Goal: Register for event/course

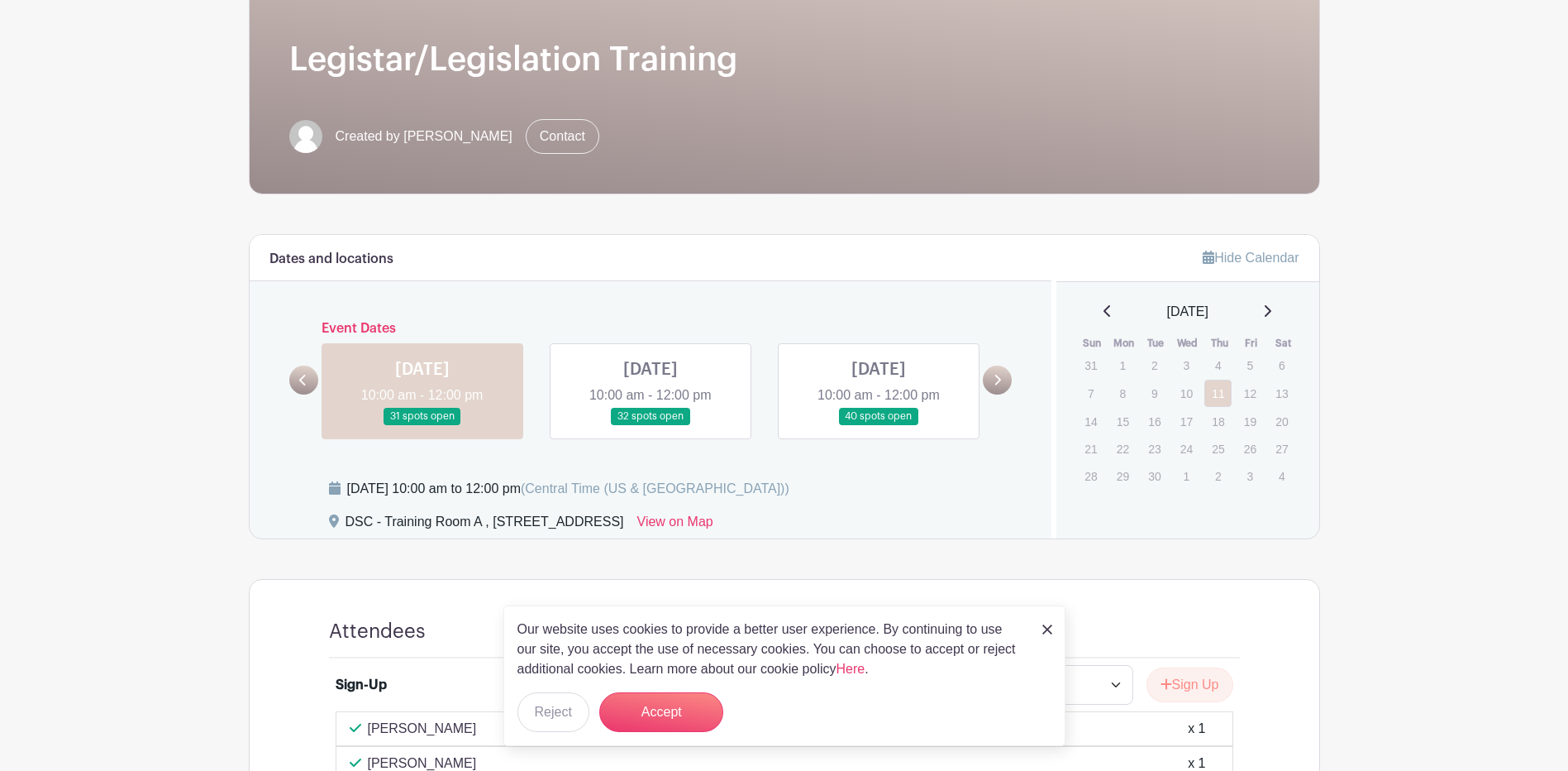
scroll to position [248, 0]
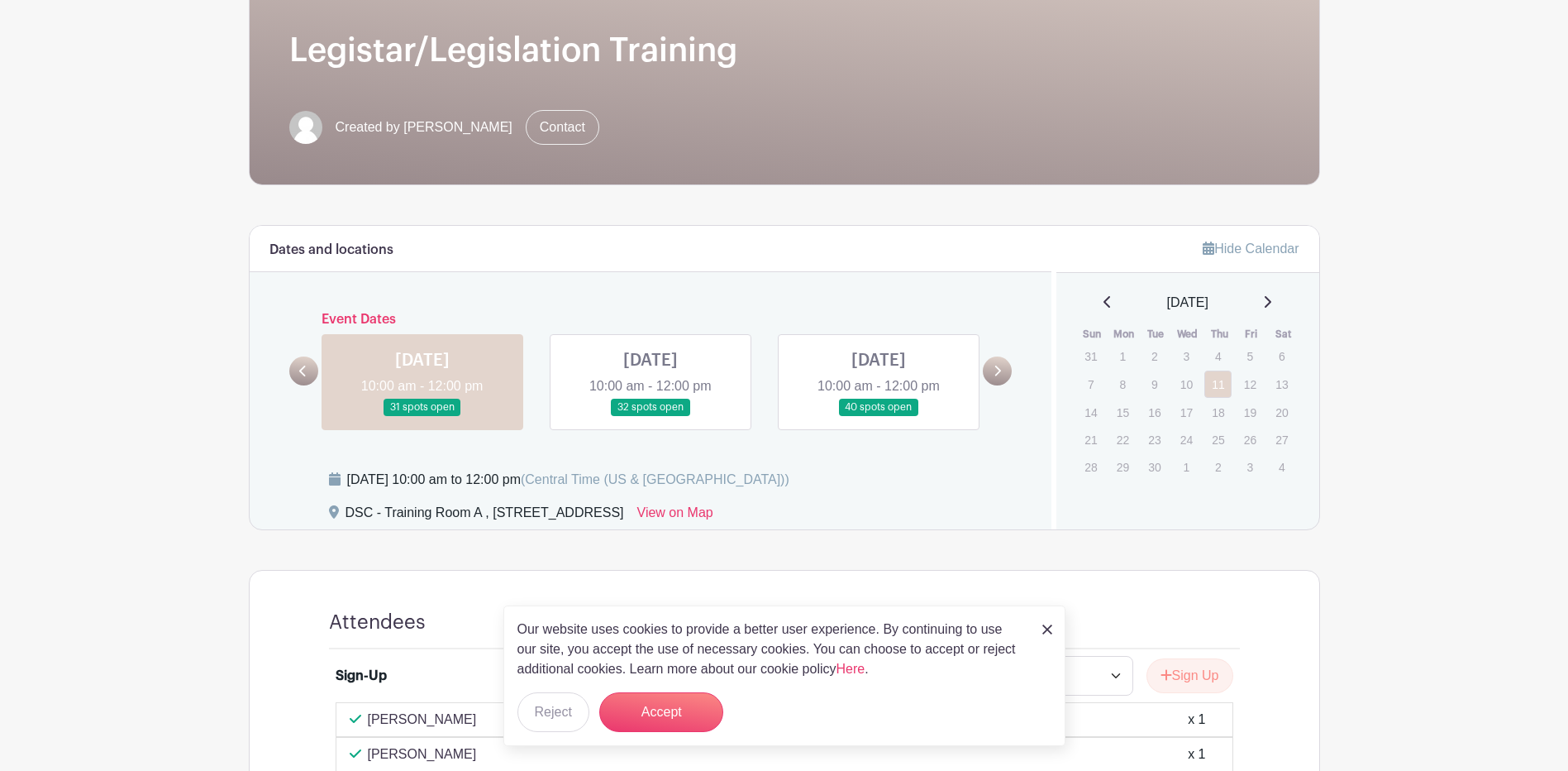
click at [650, 416] on link at bounding box center [650, 416] width 0 height 0
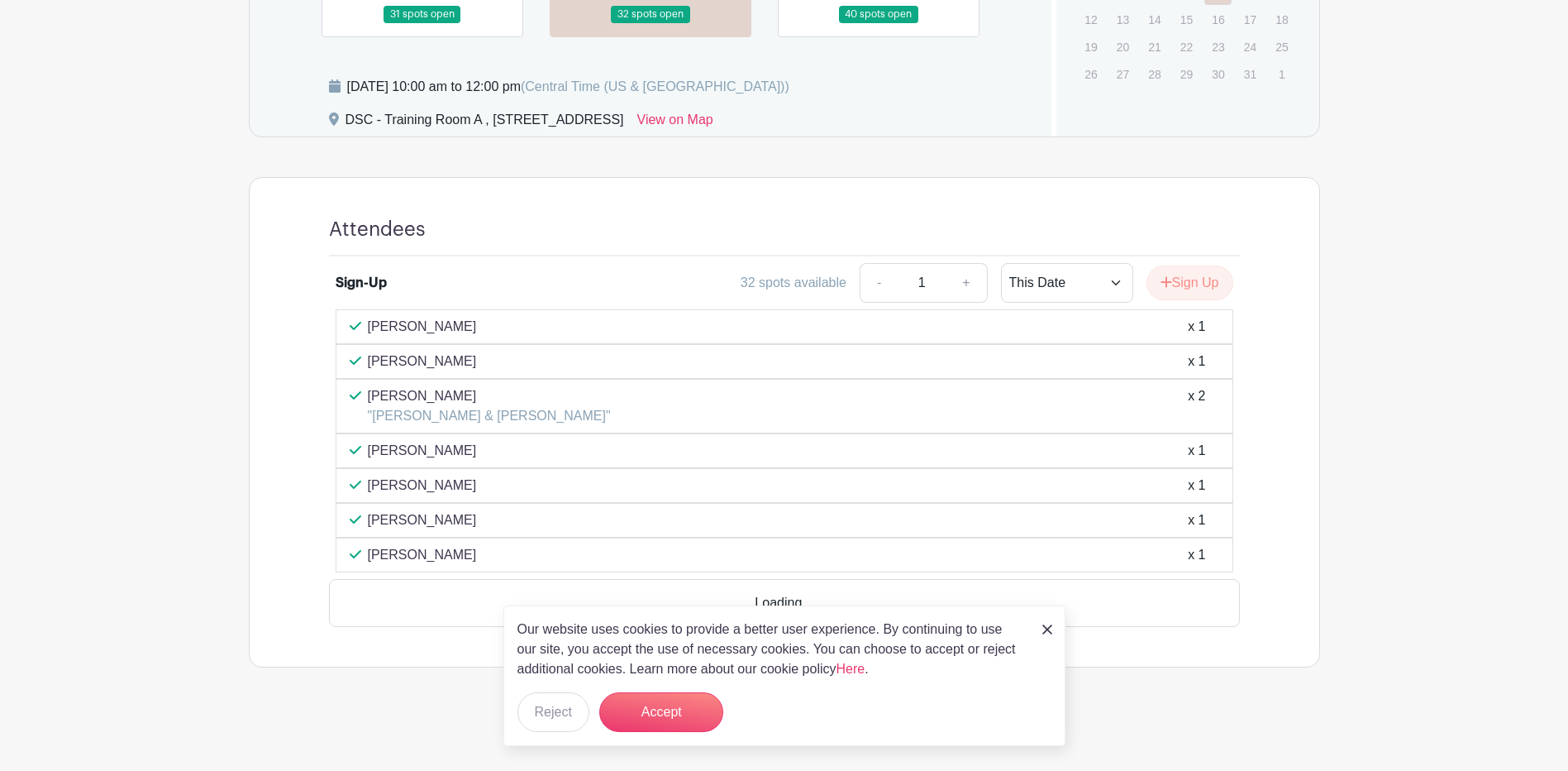
scroll to position [594, 0]
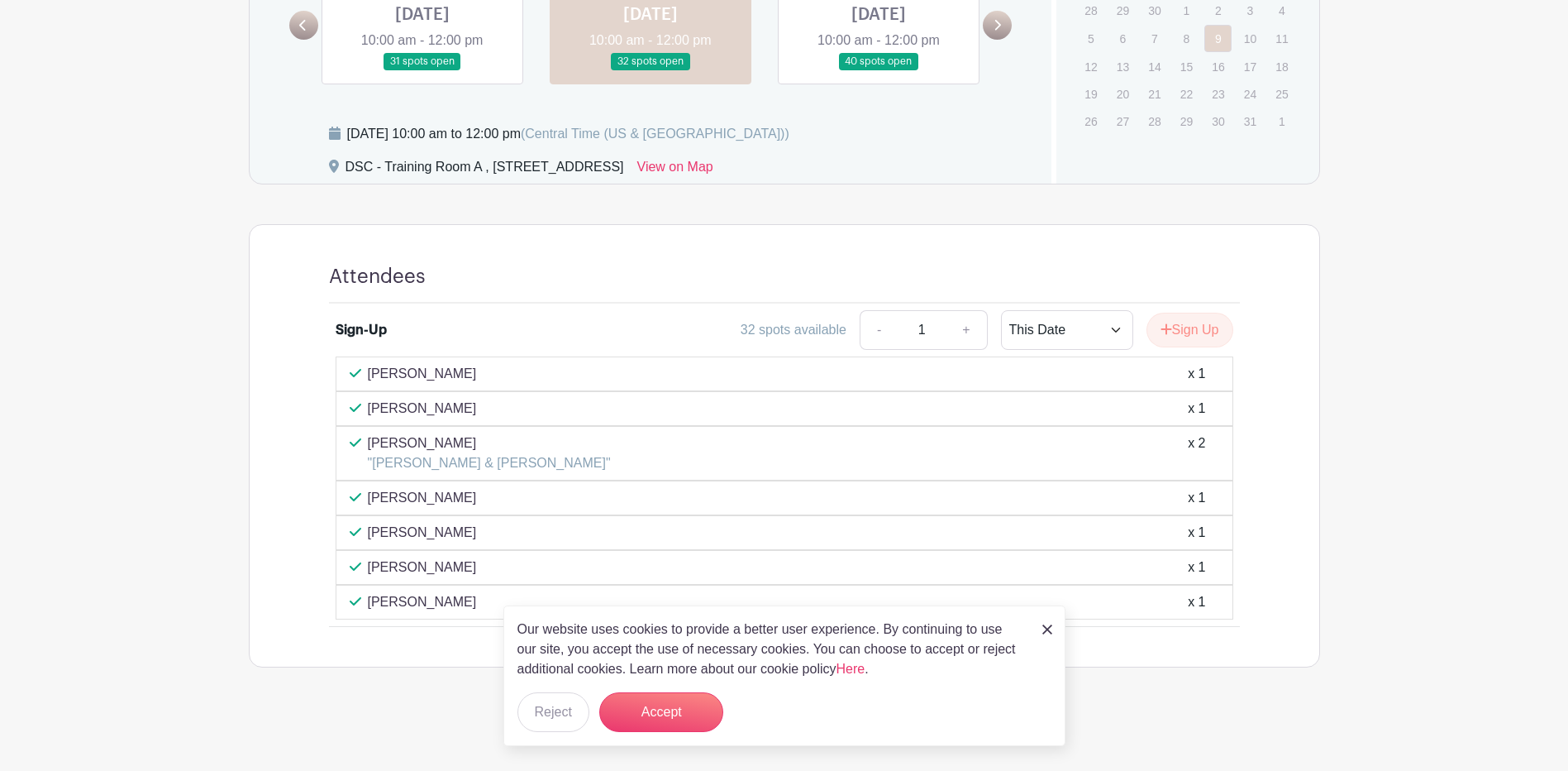
click at [879, 70] on link at bounding box center [879, 70] width 0 height 0
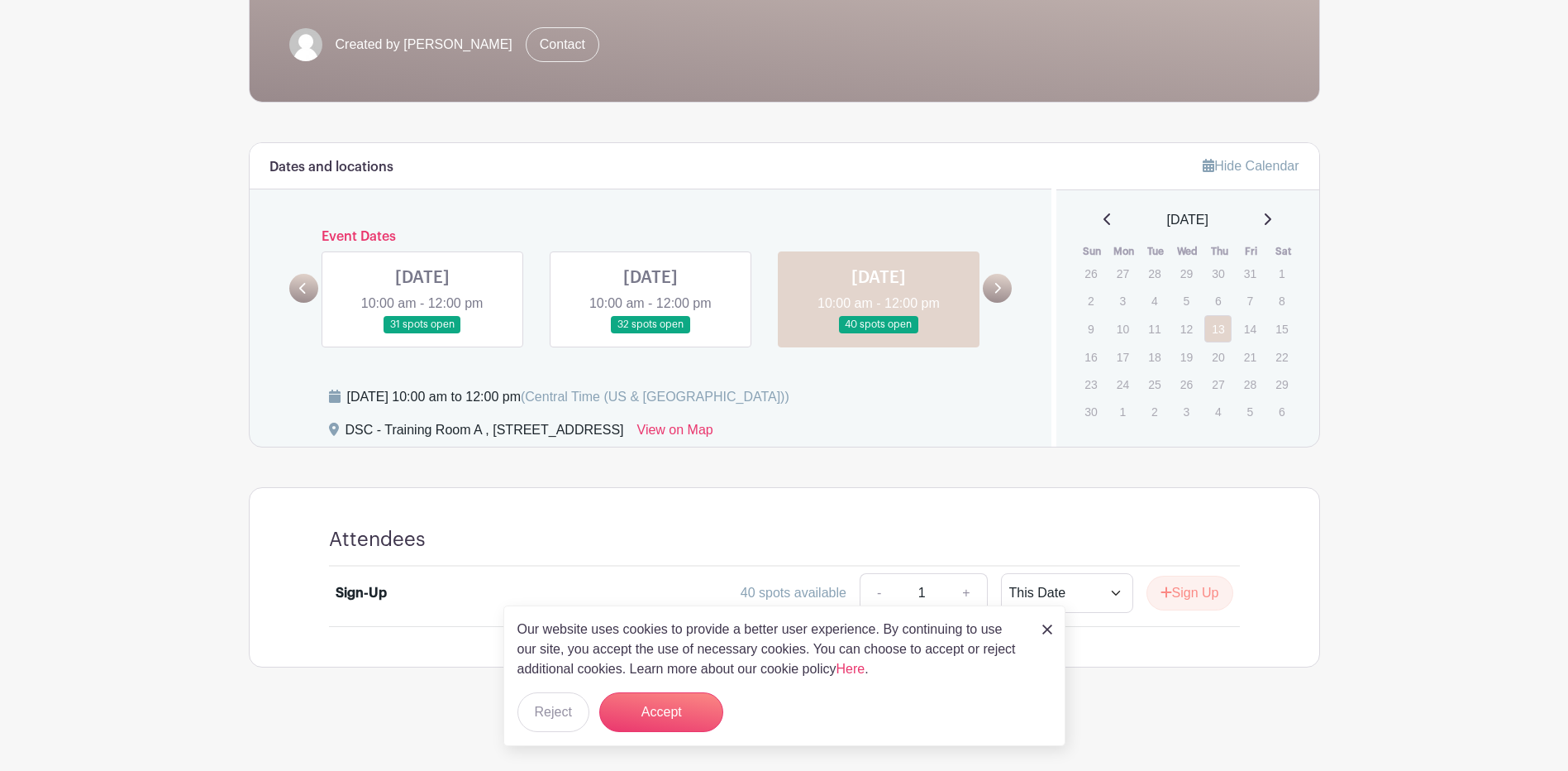
scroll to position [331, 0]
click at [995, 285] on icon at bounding box center [997, 288] width 7 height 13
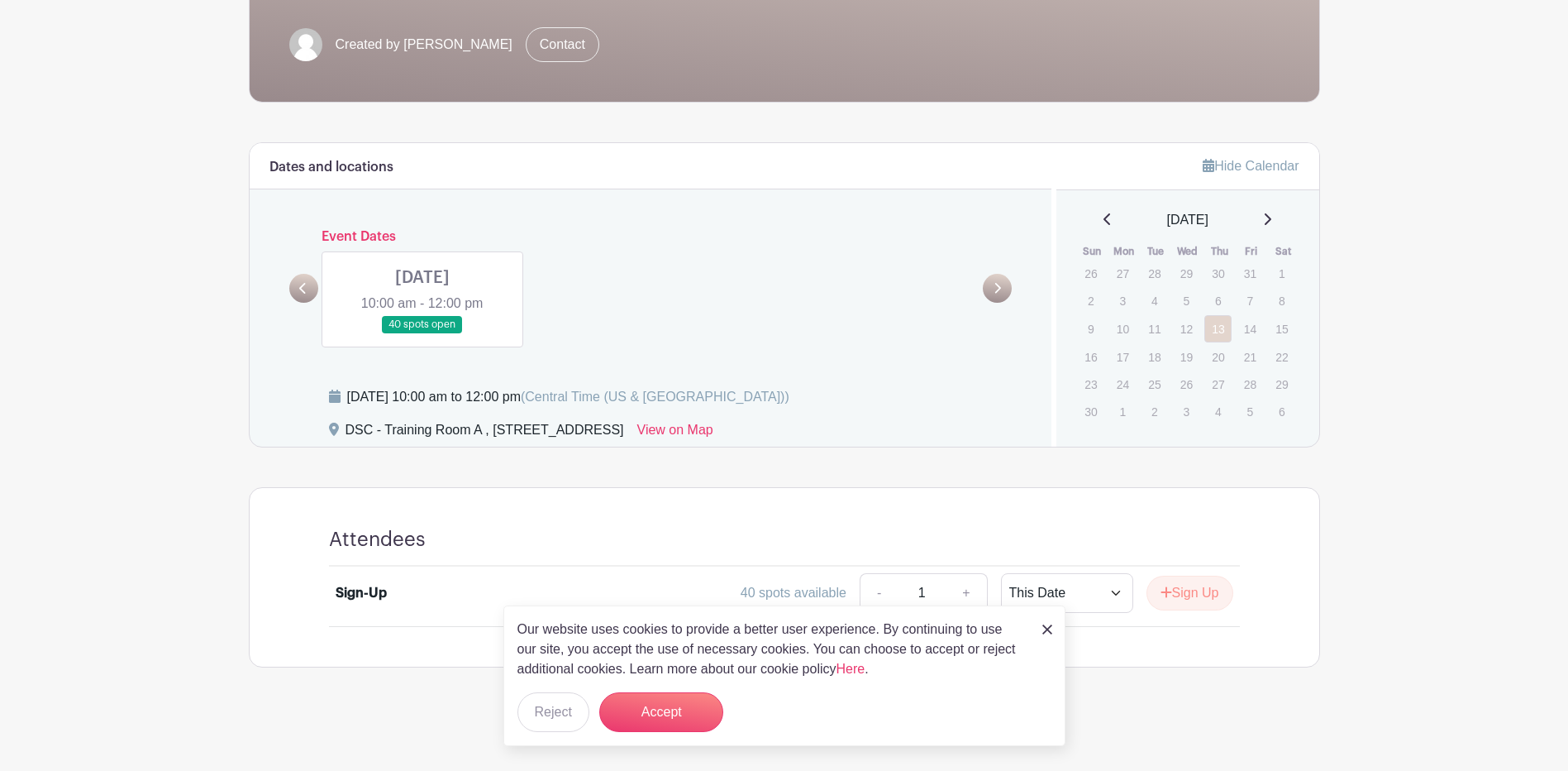
click at [422, 333] on link at bounding box center [422, 333] width 0 height 0
